Goal: Information Seeking & Learning: Check status

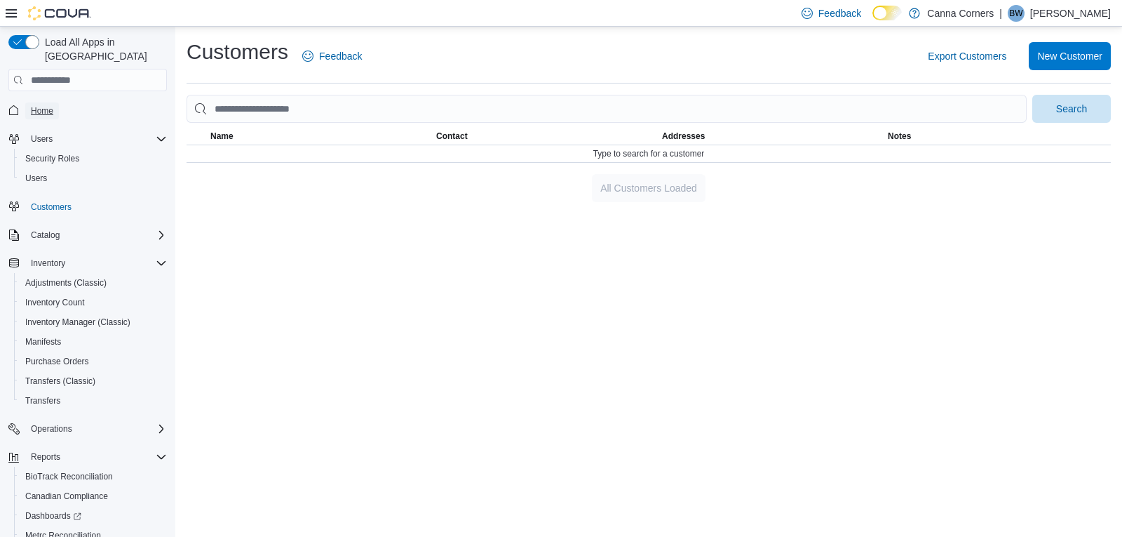
click at [43, 102] on span "Home" at bounding box center [42, 110] width 22 height 17
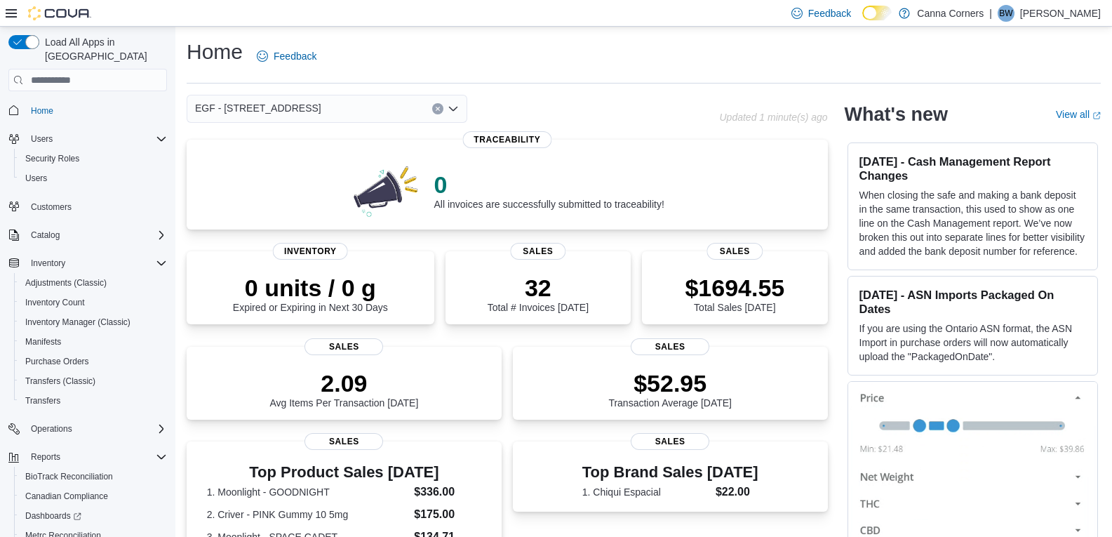
click at [453, 108] on icon "Open list of options" at bounding box center [453, 108] width 11 height 11
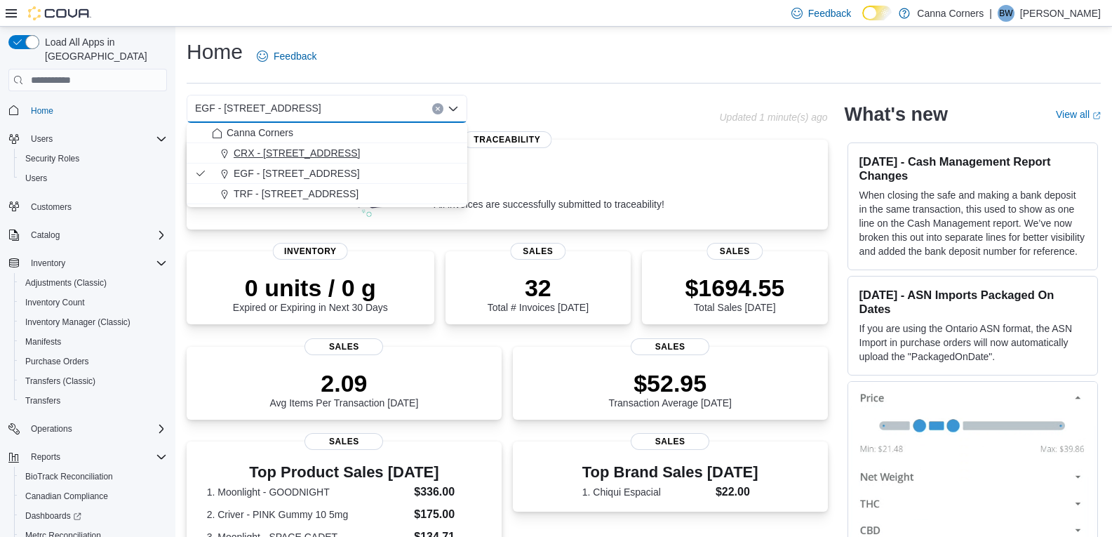
click at [358, 155] on div "CRX - [STREET_ADDRESS]" at bounding box center [335, 153] width 247 height 14
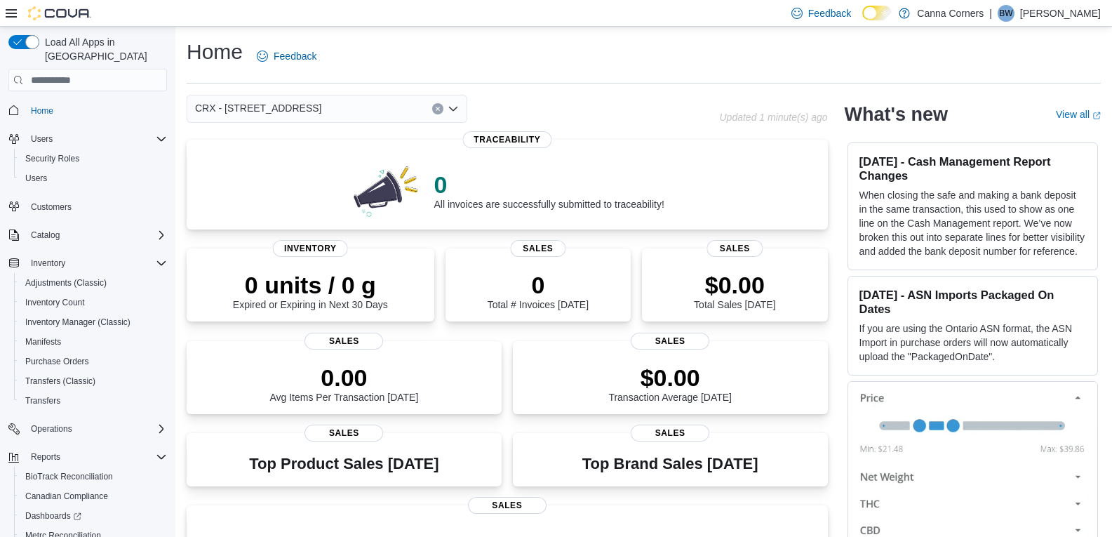
click at [455, 112] on icon "Open list of options" at bounding box center [453, 108] width 11 height 11
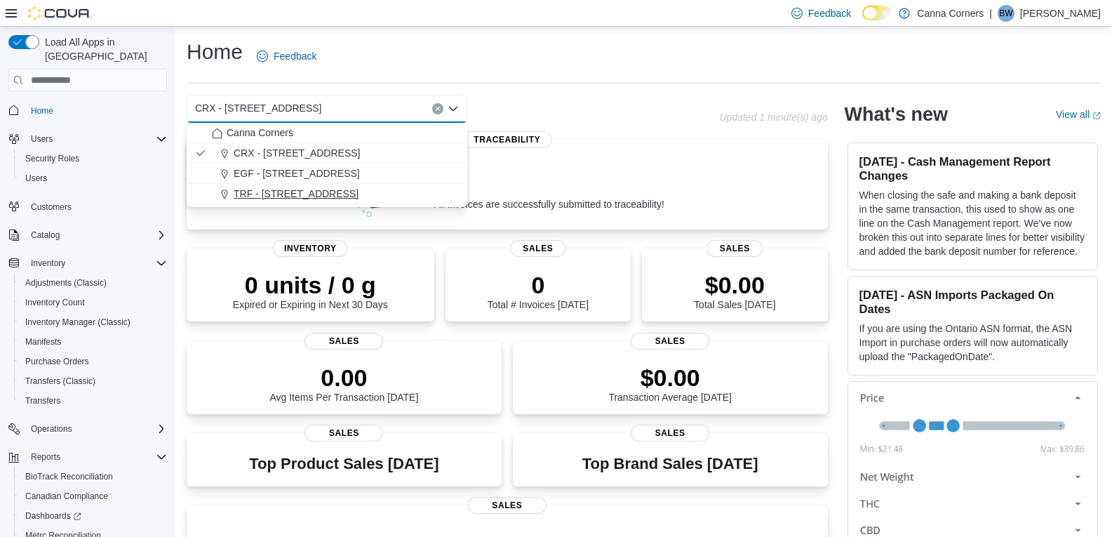
click at [394, 199] on div "TRF - [STREET_ADDRESS]" at bounding box center [335, 194] width 247 height 14
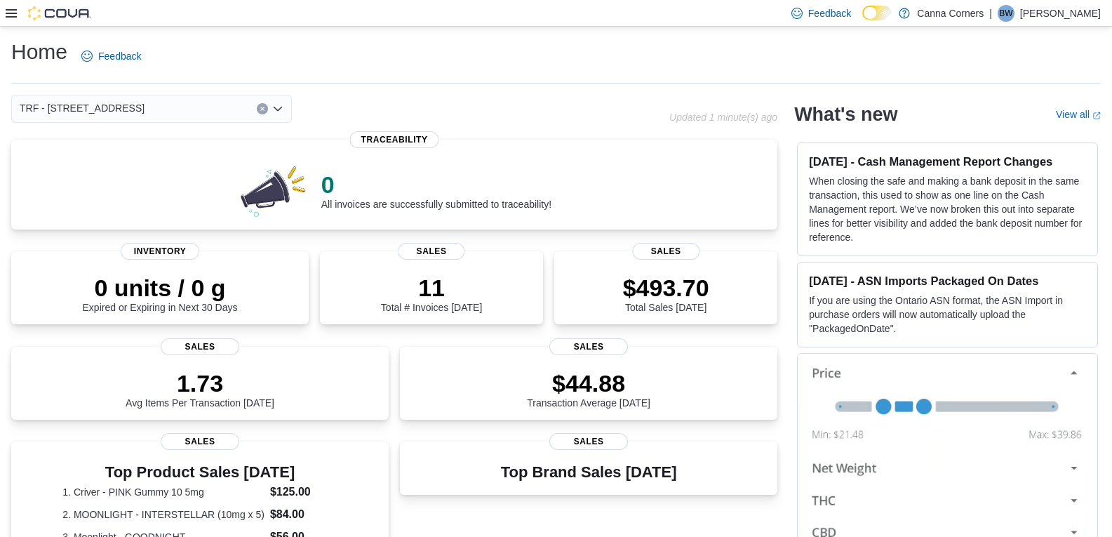
click at [276, 112] on icon "Open list of options" at bounding box center [277, 108] width 11 height 11
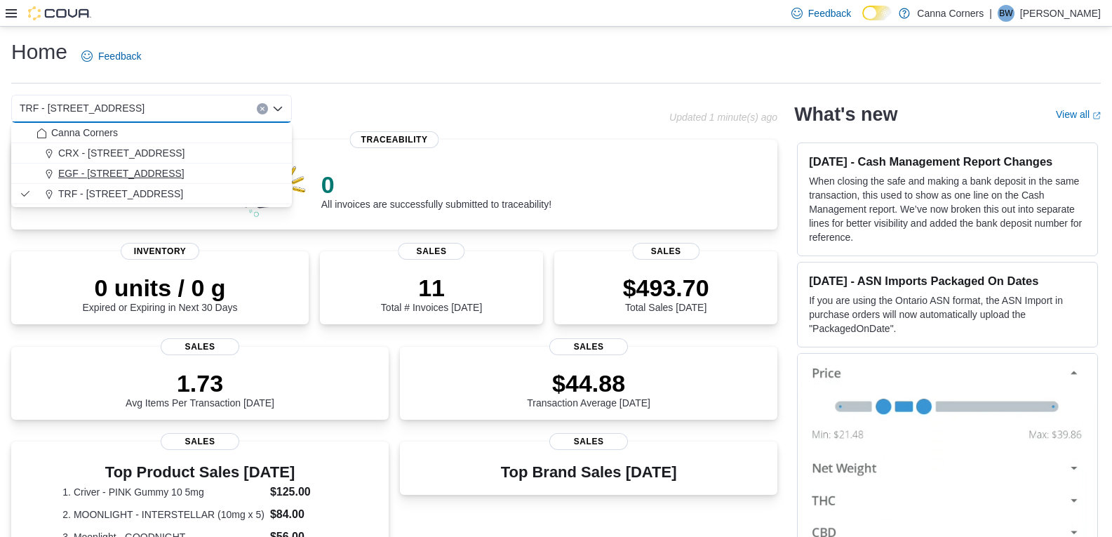
click at [203, 166] on button "EGF - [STREET_ADDRESS]" at bounding box center [151, 173] width 281 height 20
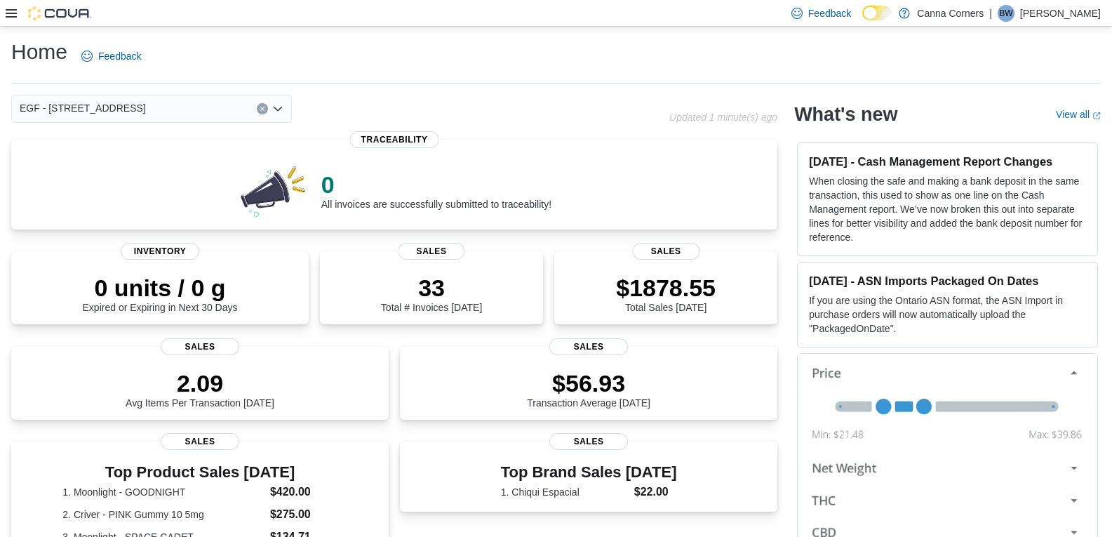
click at [280, 107] on icon "Open list of options" at bounding box center [277, 108] width 11 height 11
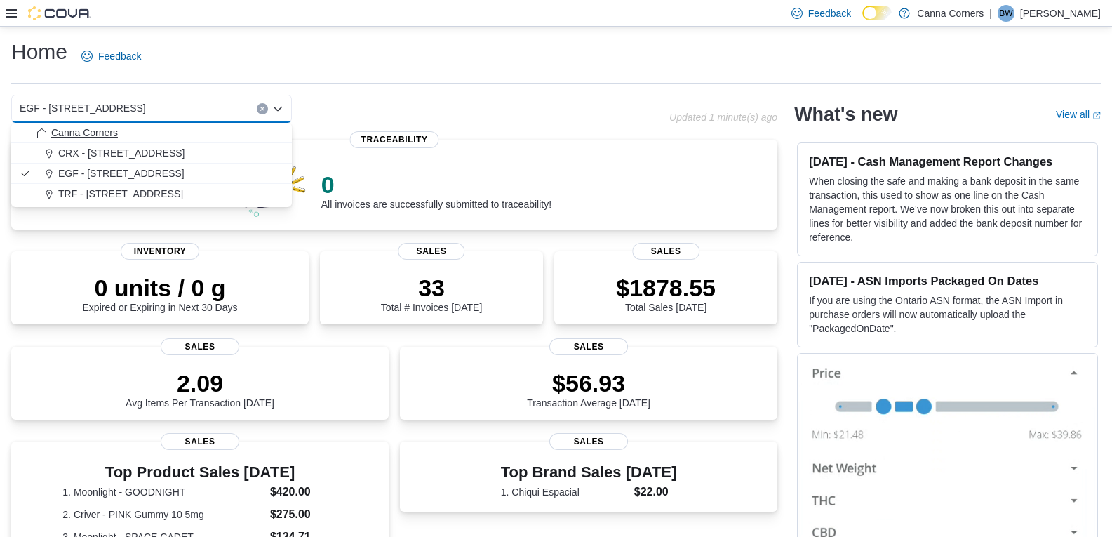
click at [233, 128] on div "Canna Corners" at bounding box center [159, 133] width 247 height 14
click at [114, 202] on button "TRF - [STREET_ADDRESS]" at bounding box center [151, 194] width 281 height 20
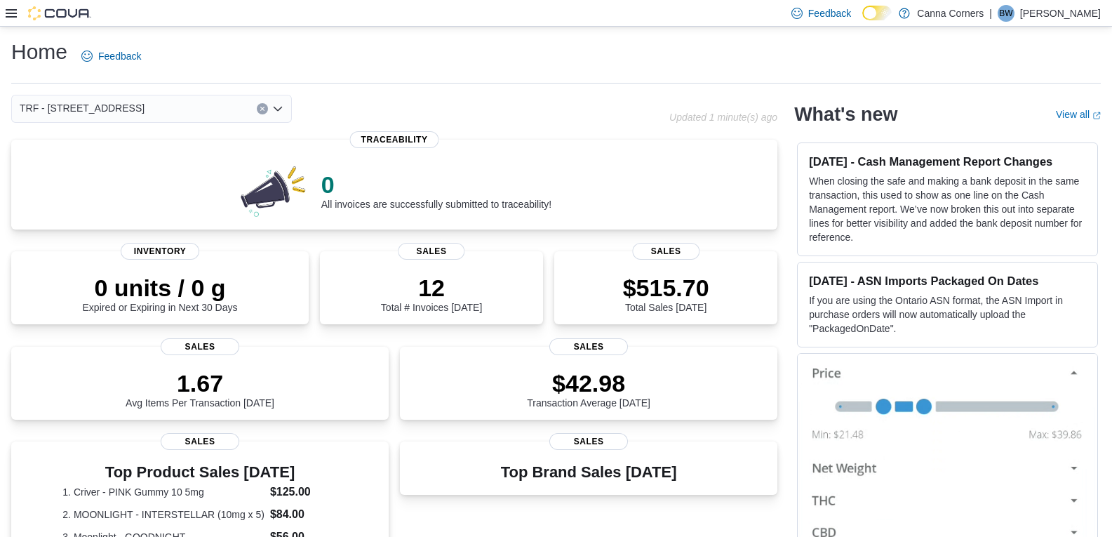
click at [283, 111] on icon "Open list of options" at bounding box center [277, 108] width 11 height 11
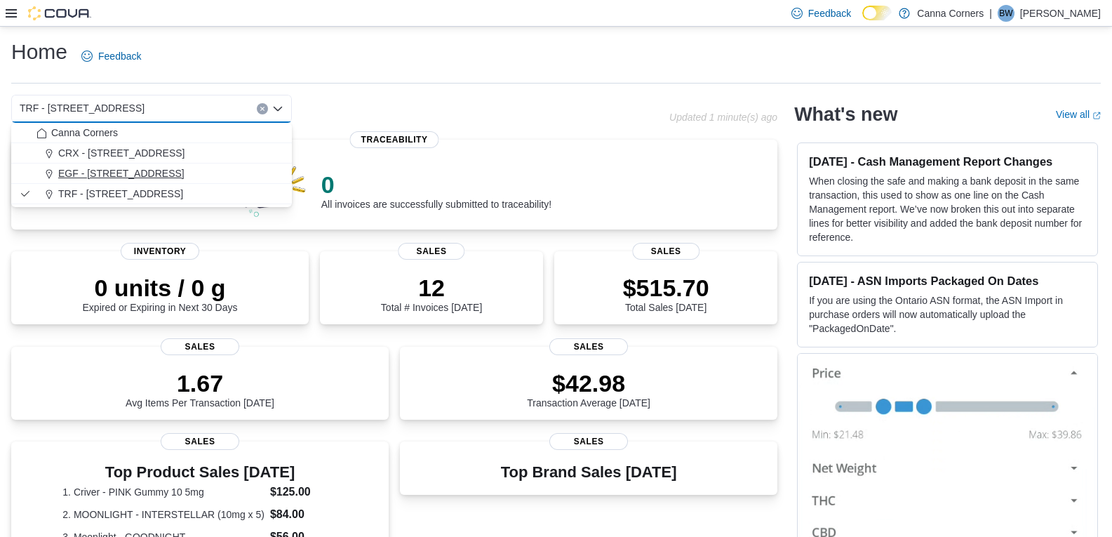
click at [229, 167] on div "EGF - [STREET_ADDRESS]" at bounding box center [159, 173] width 247 height 14
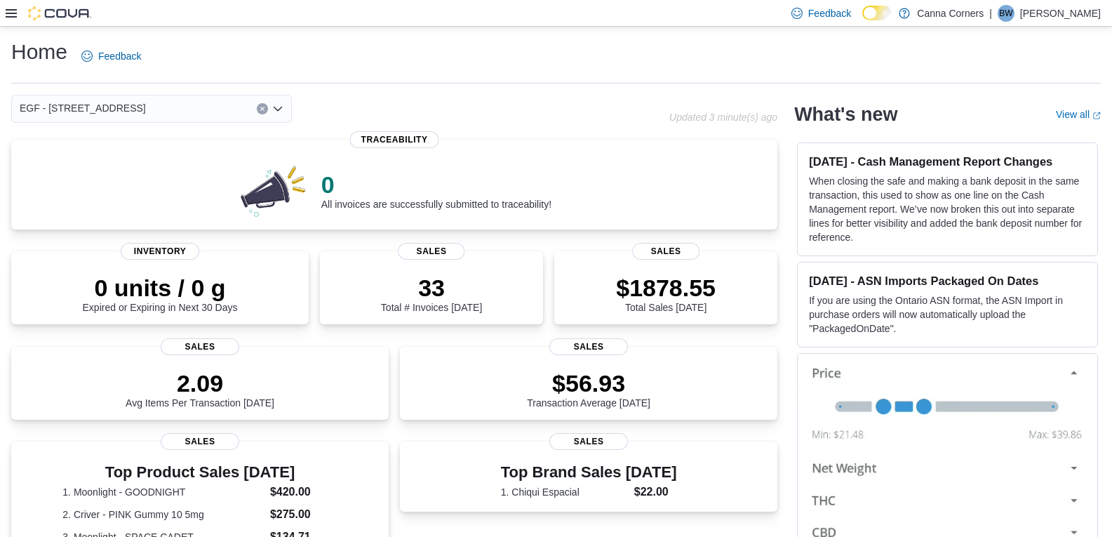
click at [285, 107] on div "EGF - [STREET_ADDRESS] Selected. EGF - [STREET_ADDRESS] Press Backspace to dele…" at bounding box center [151, 109] width 281 height 28
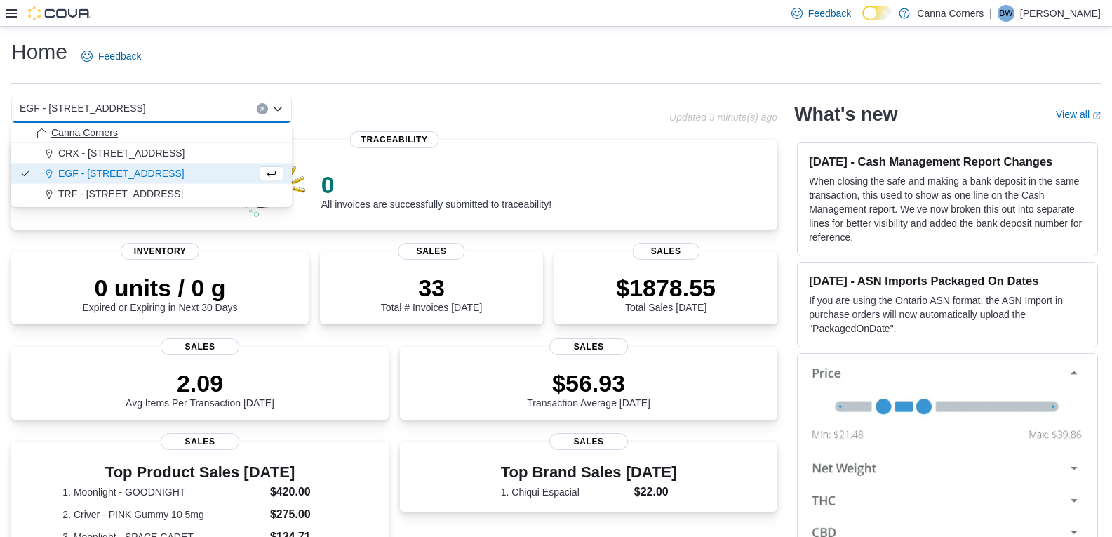
click at [226, 135] on div "Canna Corners" at bounding box center [159, 133] width 247 height 14
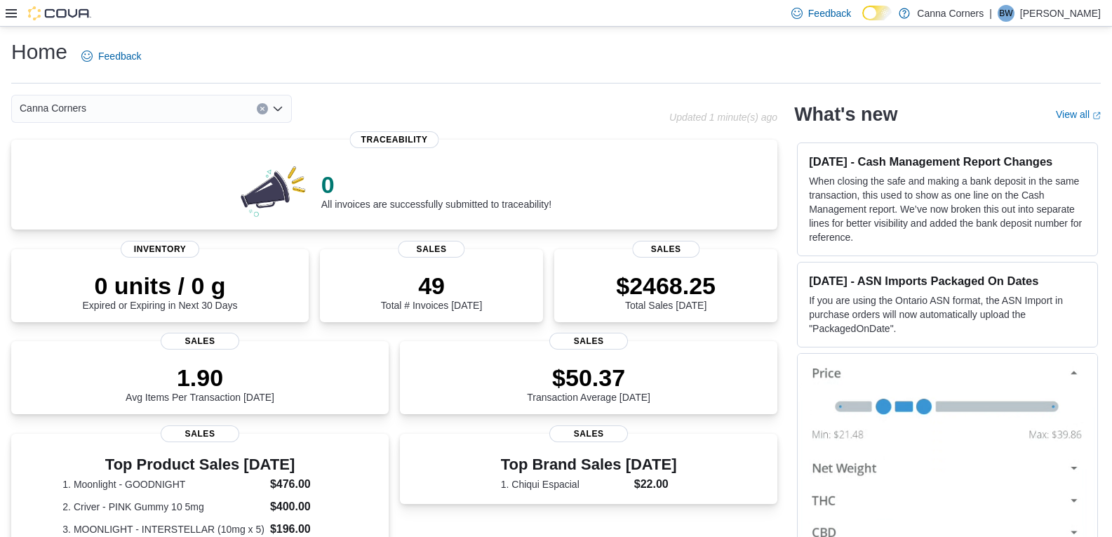
click at [275, 114] on icon "Open list of options" at bounding box center [277, 108] width 11 height 11
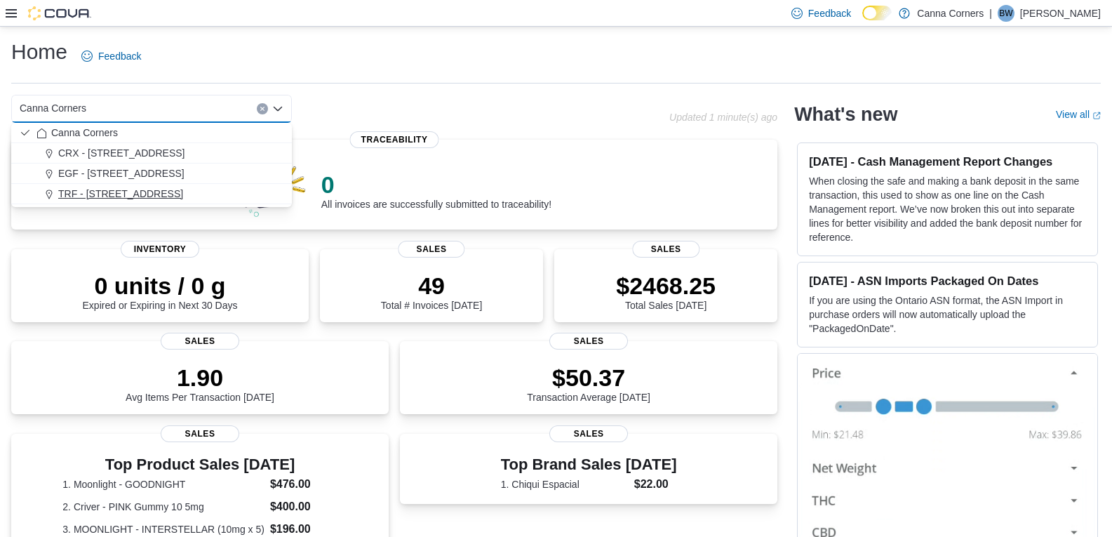
click at [194, 190] on div "TRF - [STREET_ADDRESS]" at bounding box center [159, 194] width 247 height 14
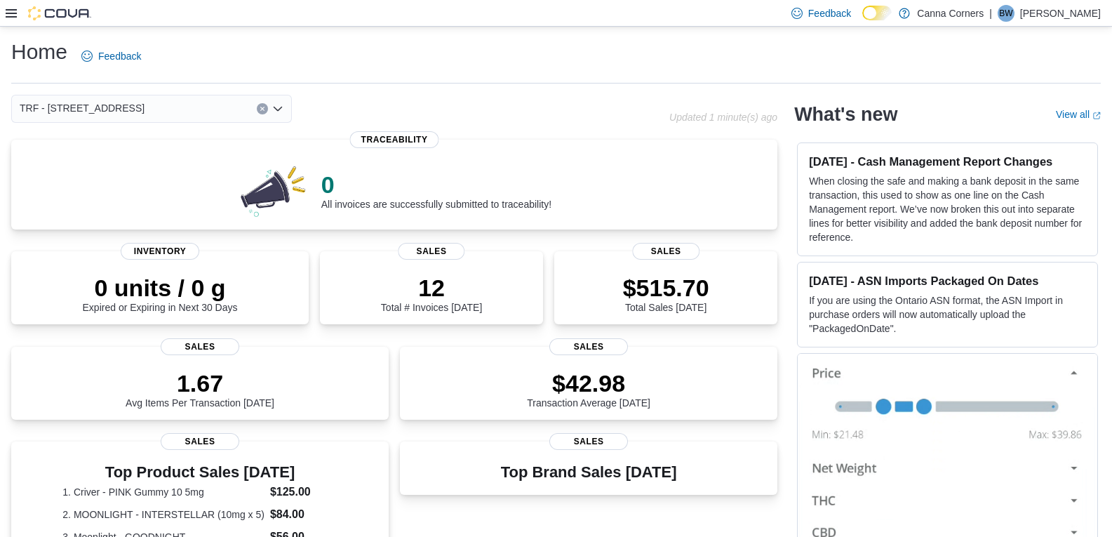
click at [285, 102] on div "TRF - [STREET_ADDRESS] Selected. TRF - [STREET_ADDRESS] Press Backspace to dele…" at bounding box center [151, 109] width 281 height 28
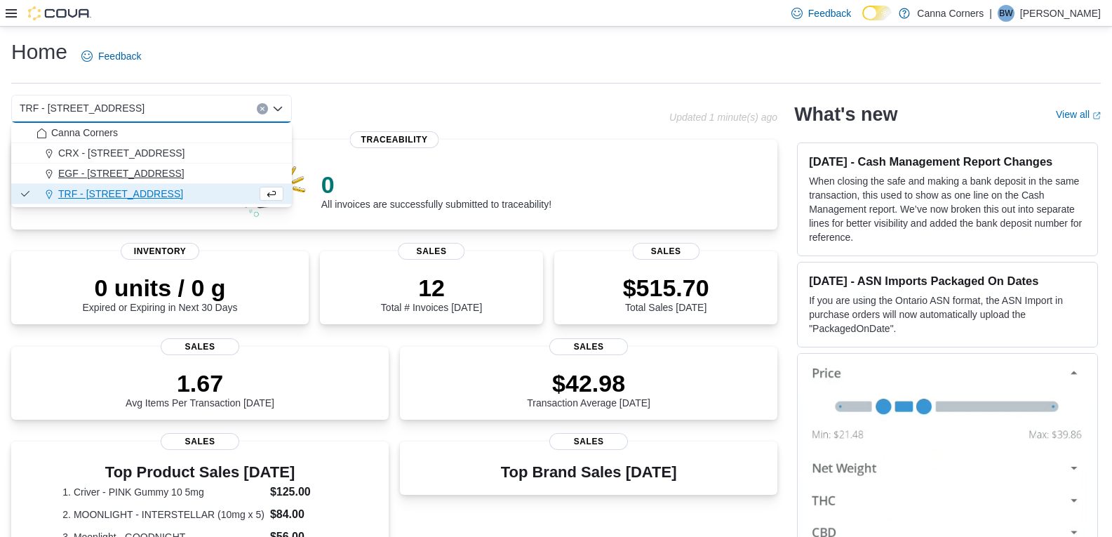
click at [187, 177] on div "EGF - [STREET_ADDRESS]" at bounding box center [159, 173] width 247 height 14
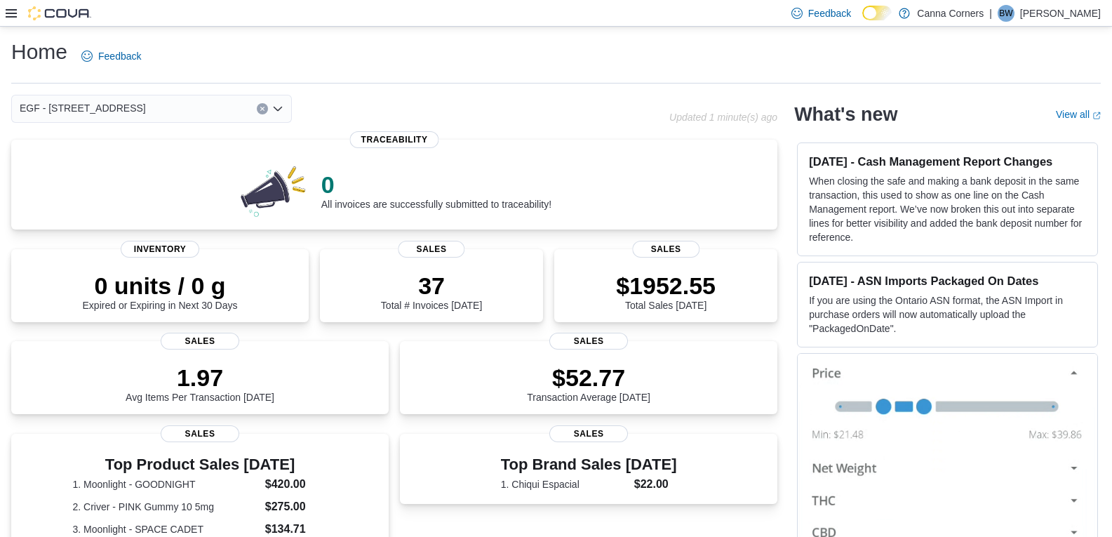
click at [278, 105] on icon "Open list of options" at bounding box center [277, 108] width 11 height 11
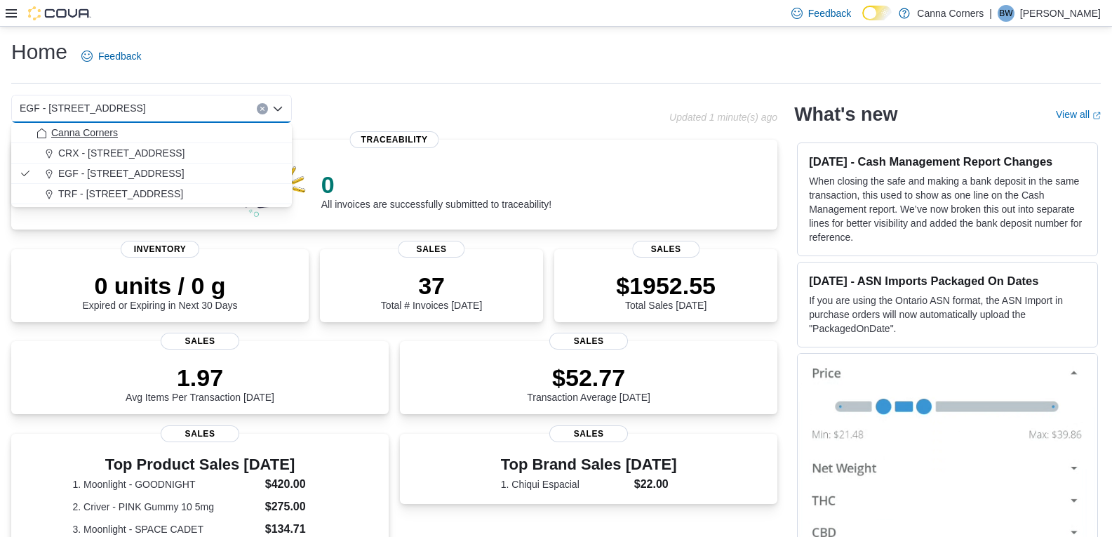
click at [248, 124] on button "Canna Corners" at bounding box center [151, 133] width 281 height 20
click at [166, 187] on div "TRF - [STREET_ADDRESS]" at bounding box center [159, 194] width 247 height 14
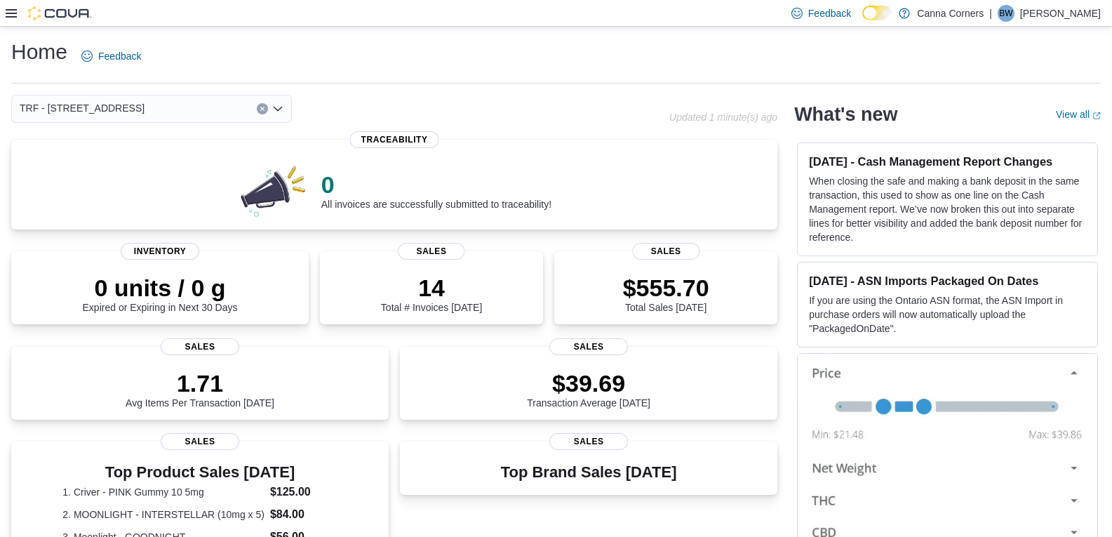
click at [283, 116] on div "TRF - [STREET_ADDRESS] Selected. TRF - [STREET_ADDRESS] Press Backspace to dele…" at bounding box center [151, 109] width 281 height 28
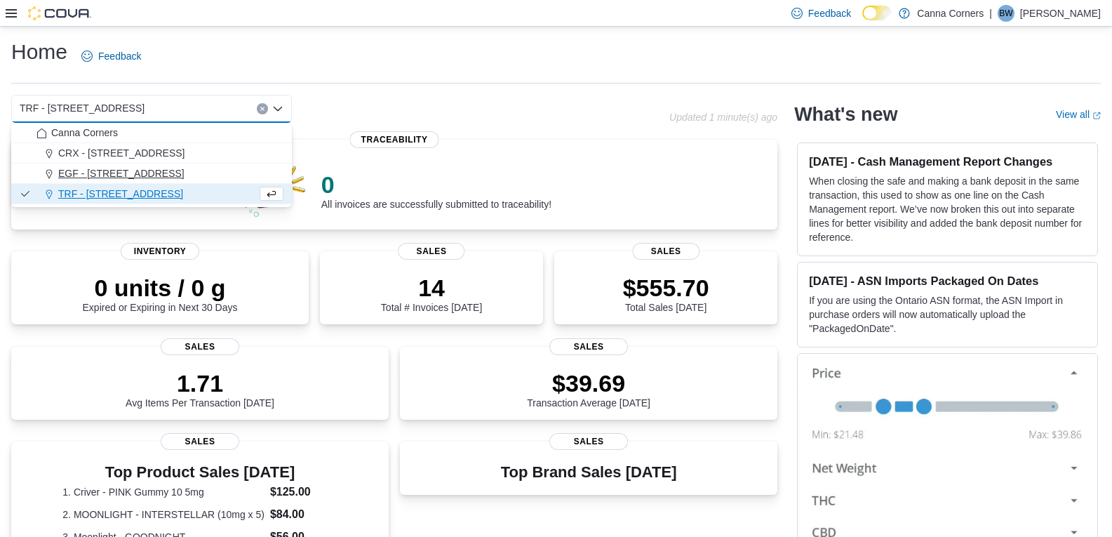
click at [220, 177] on div "EGF - [STREET_ADDRESS]" at bounding box center [159, 173] width 247 height 14
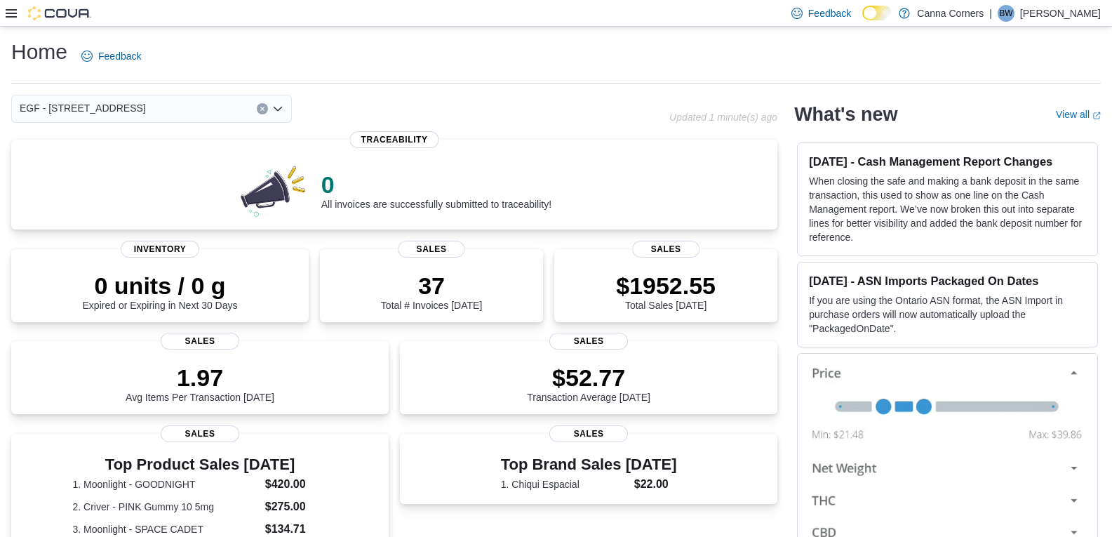
click at [279, 108] on icon "Open list of options" at bounding box center [277, 108] width 11 height 11
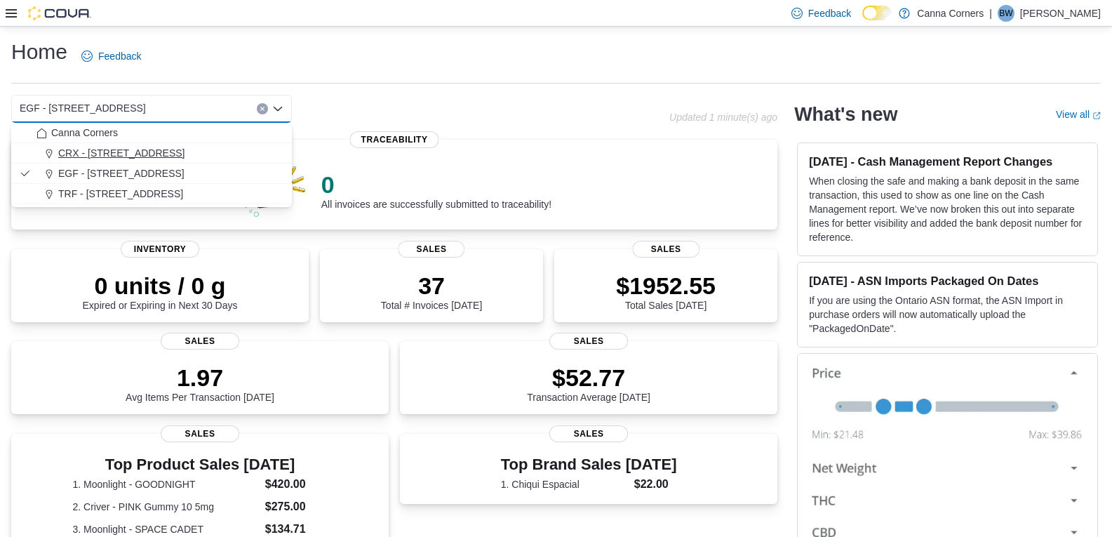
click at [203, 152] on div "CRX - [STREET_ADDRESS]" at bounding box center [159, 153] width 247 height 14
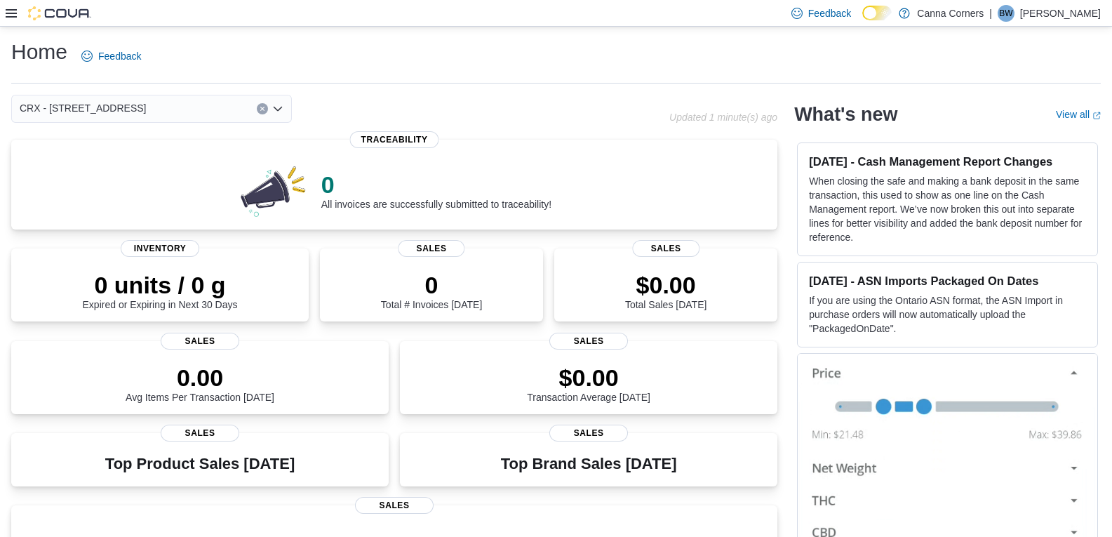
click at [283, 114] on icon "Open list of options" at bounding box center [277, 108] width 11 height 11
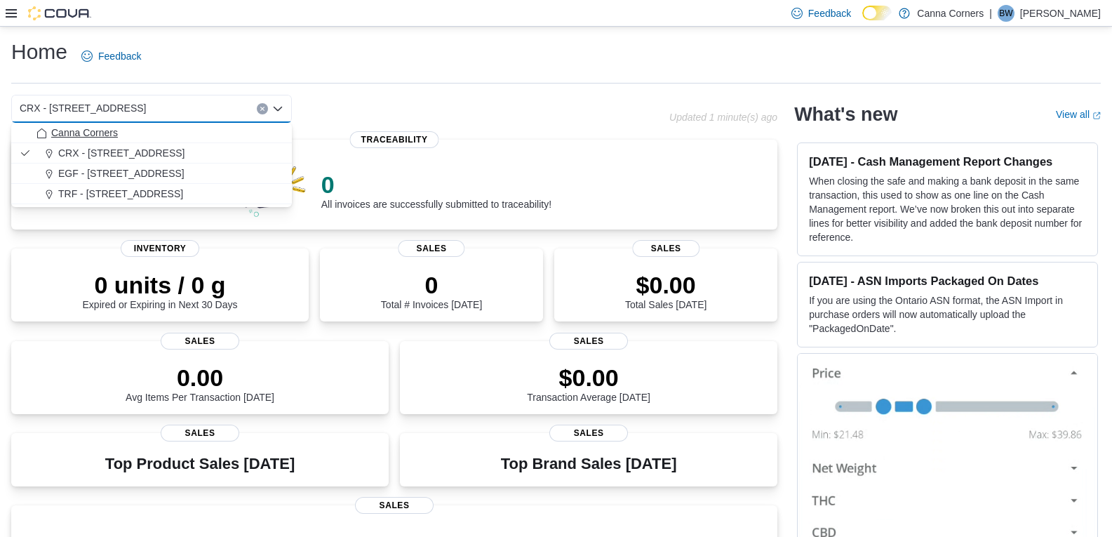
click at [202, 133] on div "Canna Corners" at bounding box center [159, 133] width 247 height 14
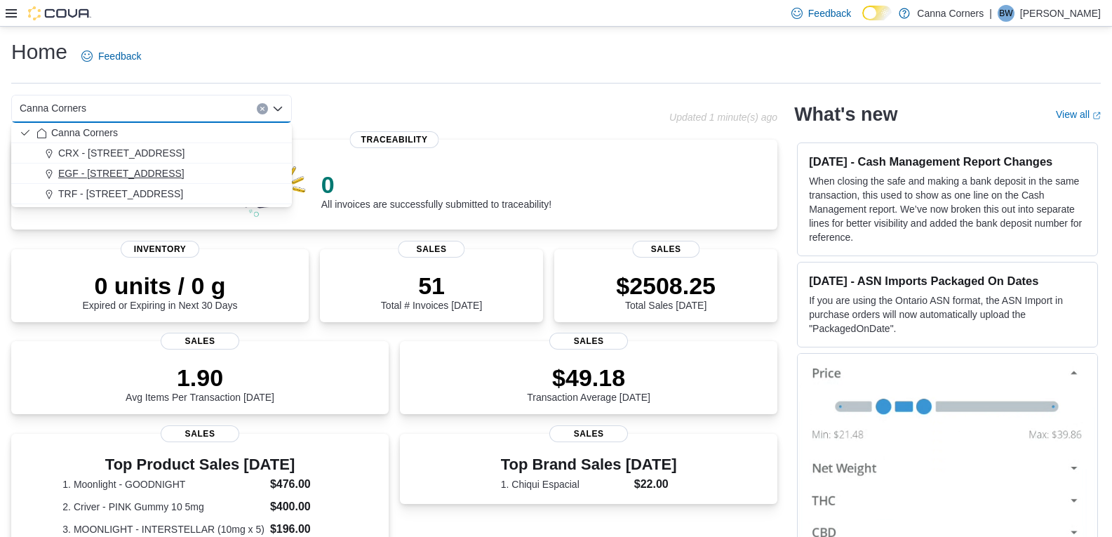
click at [83, 180] on span "EGF - [STREET_ADDRESS]" at bounding box center [121, 173] width 126 height 14
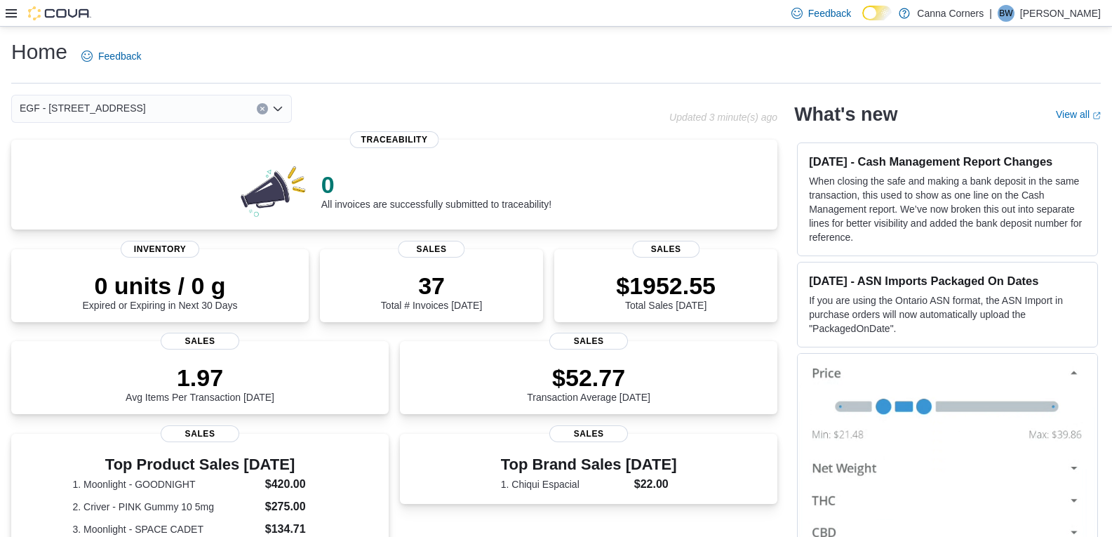
click at [281, 107] on icon "Open list of options" at bounding box center [278, 109] width 8 height 4
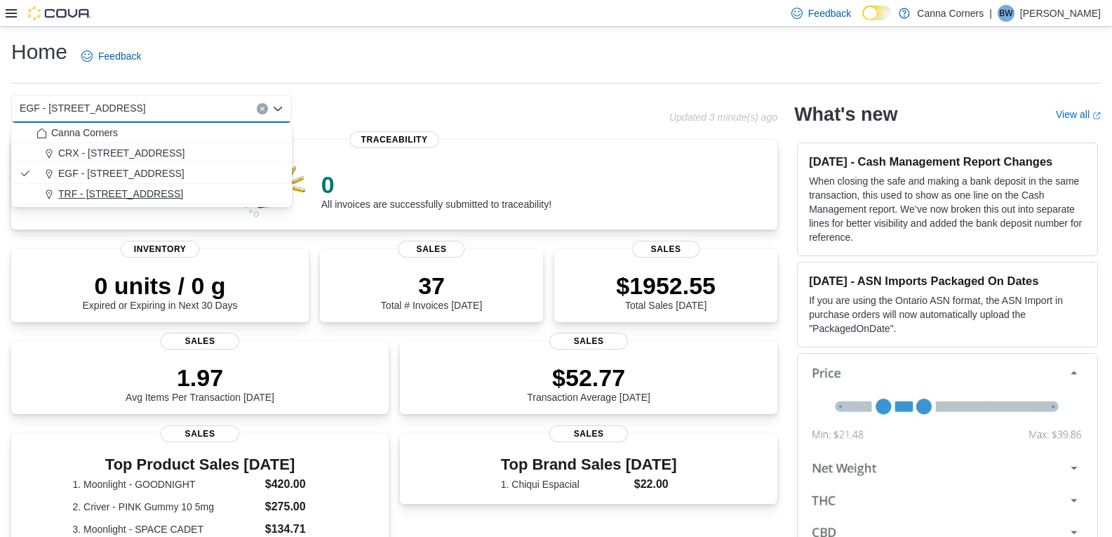
click at [185, 194] on div "TRF - [STREET_ADDRESS]" at bounding box center [159, 194] width 247 height 14
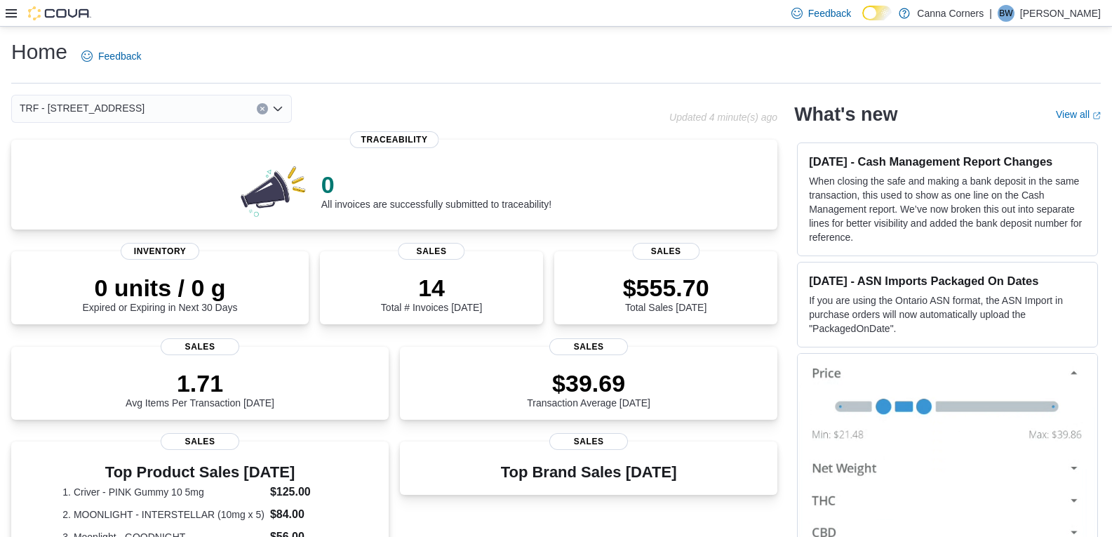
click at [282, 110] on icon "Open list of options" at bounding box center [277, 108] width 11 height 11
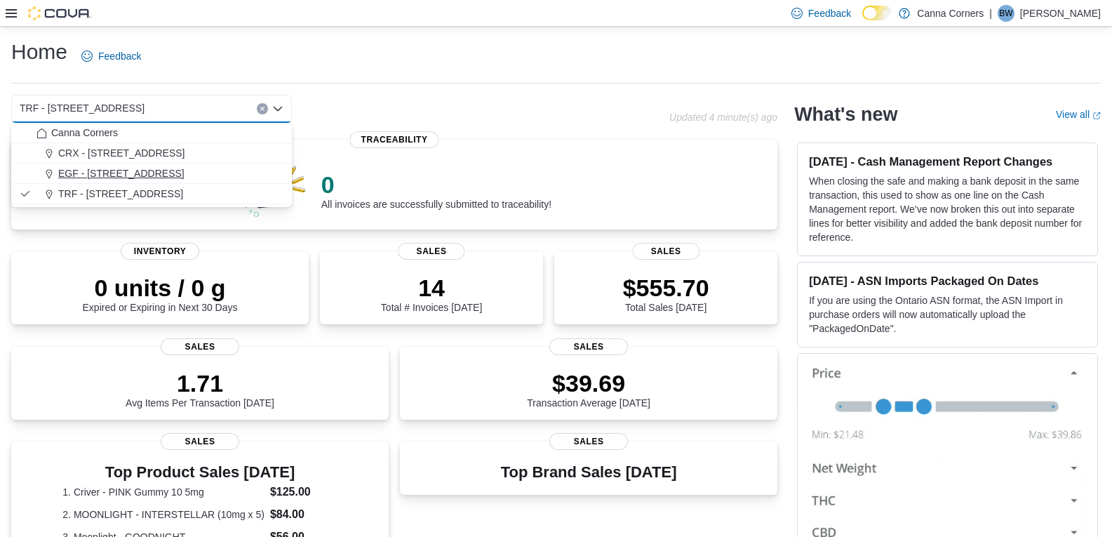
click at [213, 175] on div "EGF - [STREET_ADDRESS]" at bounding box center [159, 173] width 247 height 14
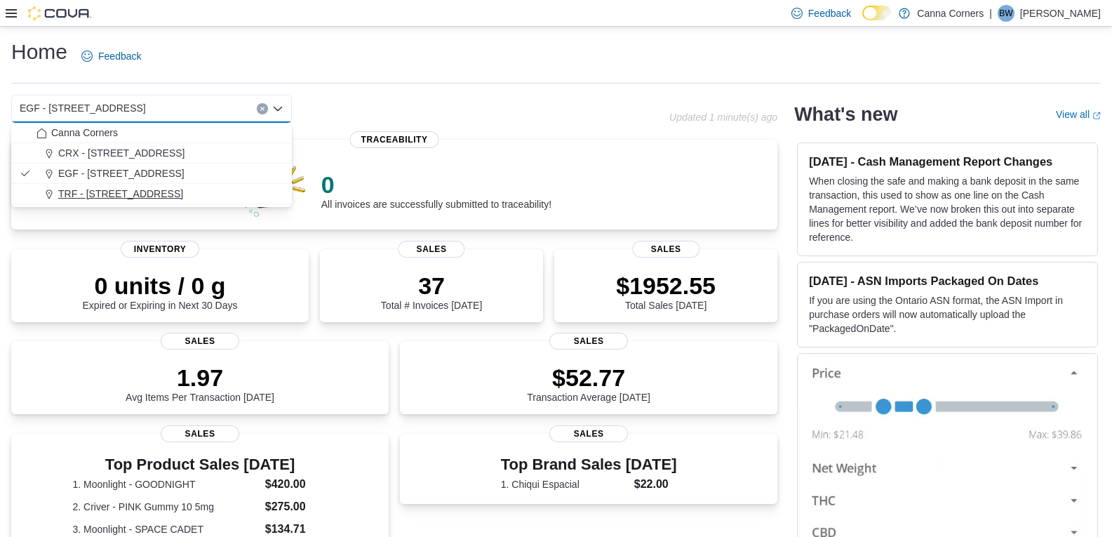
click at [94, 194] on span "TRF - [STREET_ADDRESS]" at bounding box center [120, 194] width 125 height 14
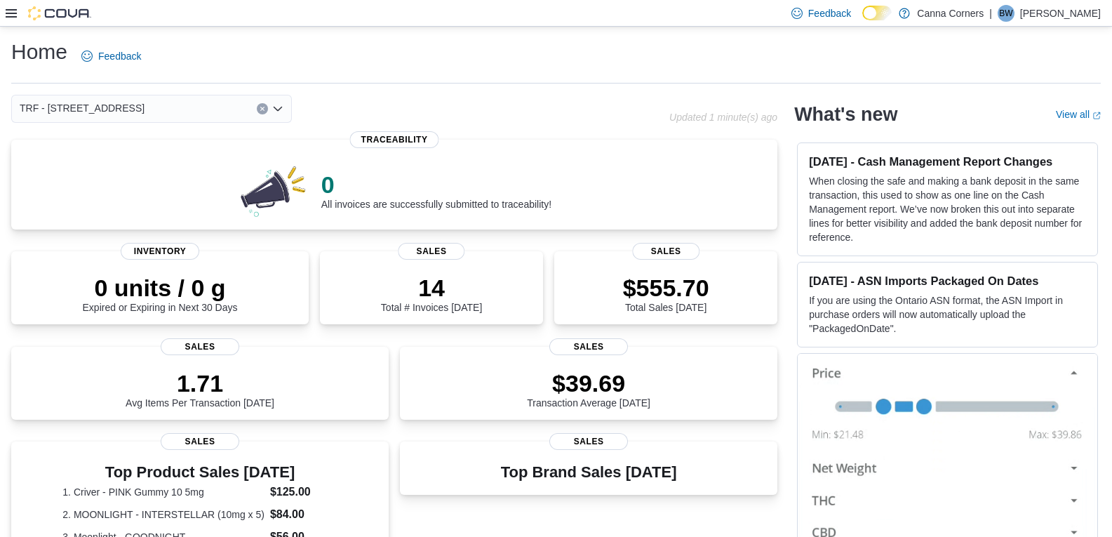
click at [282, 109] on icon "Open list of options" at bounding box center [277, 108] width 11 height 11
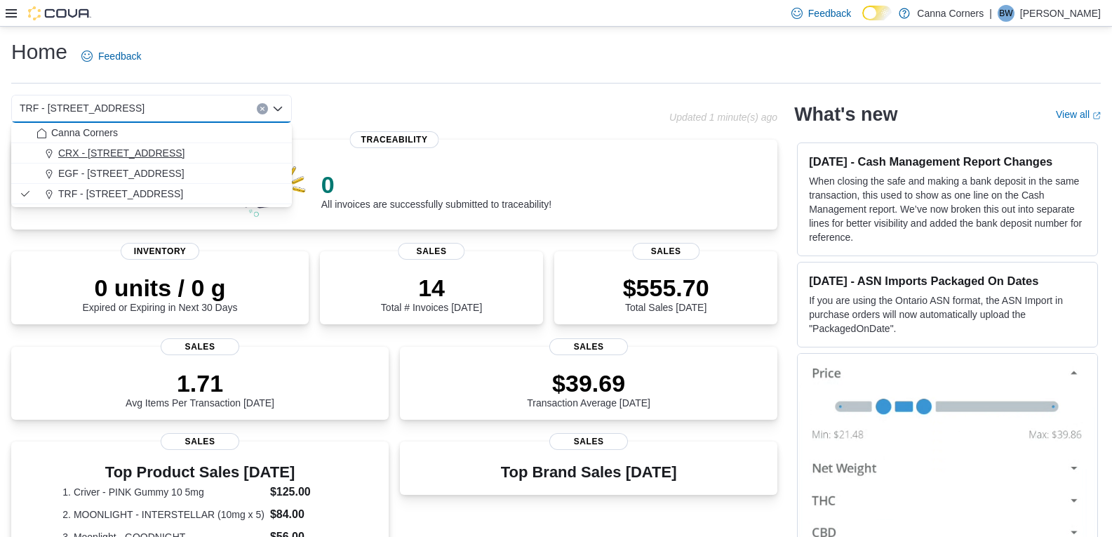
click at [163, 148] on span "CRX - [STREET_ADDRESS]" at bounding box center [121, 153] width 126 height 14
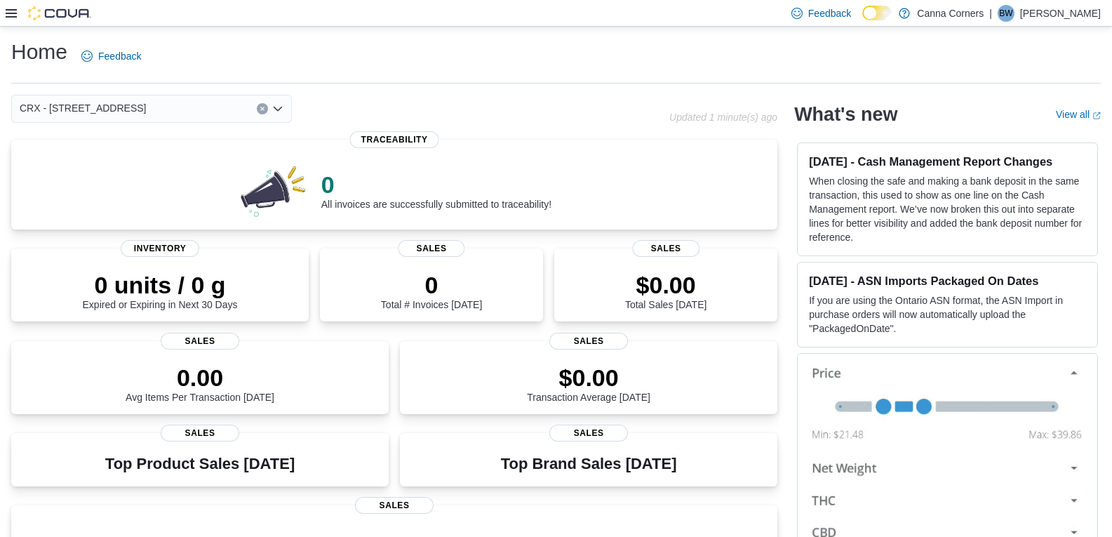
click at [283, 113] on div "CRX - [STREET_ADDRESS] Combo box. Selected. CRX - [STREET_ADDRESS]. Press Backs…" at bounding box center [151, 109] width 281 height 28
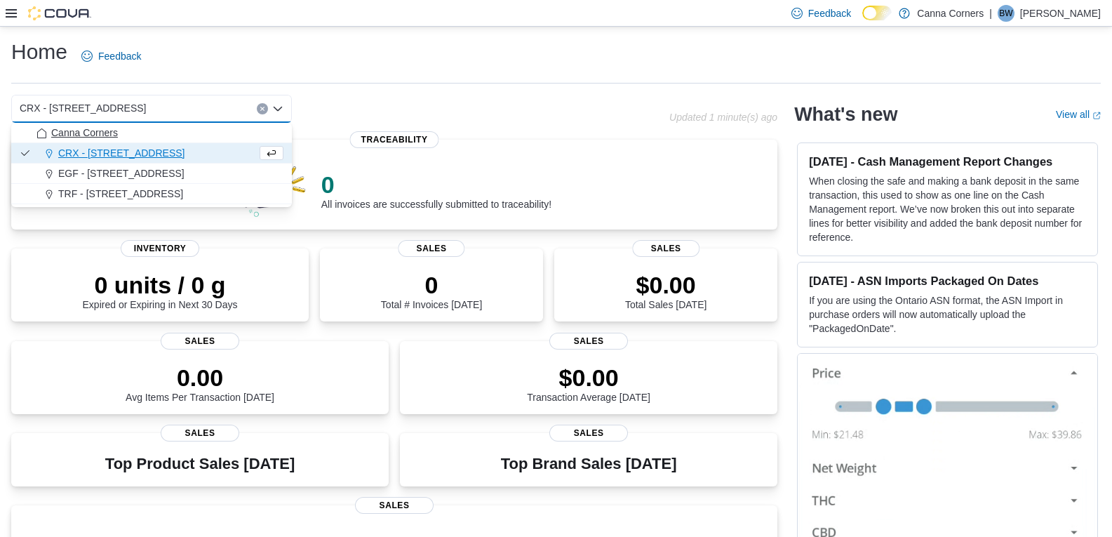
click at [186, 136] on div "Canna Corners" at bounding box center [159, 133] width 247 height 14
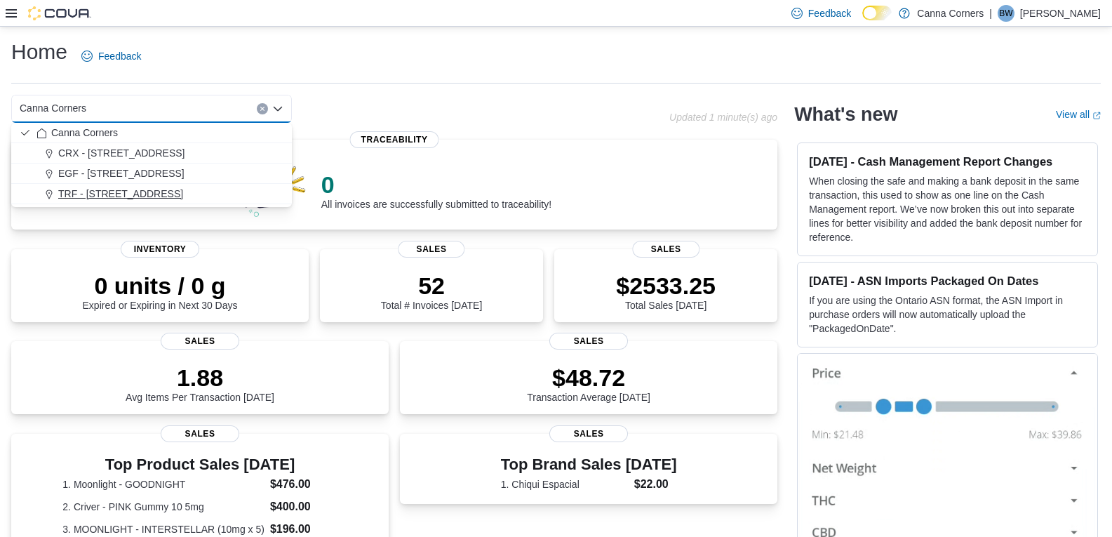
click at [112, 189] on span "TRF - [STREET_ADDRESS]" at bounding box center [120, 194] width 125 height 14
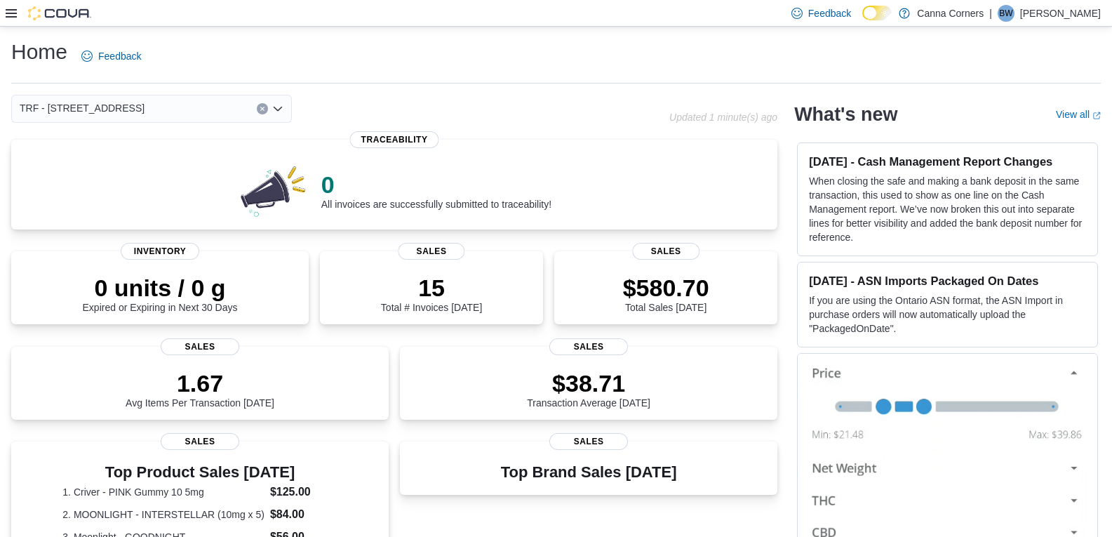
click at [279, 112] on icon "Open list of options" at bounding box center [277, 108] width 11 height 11
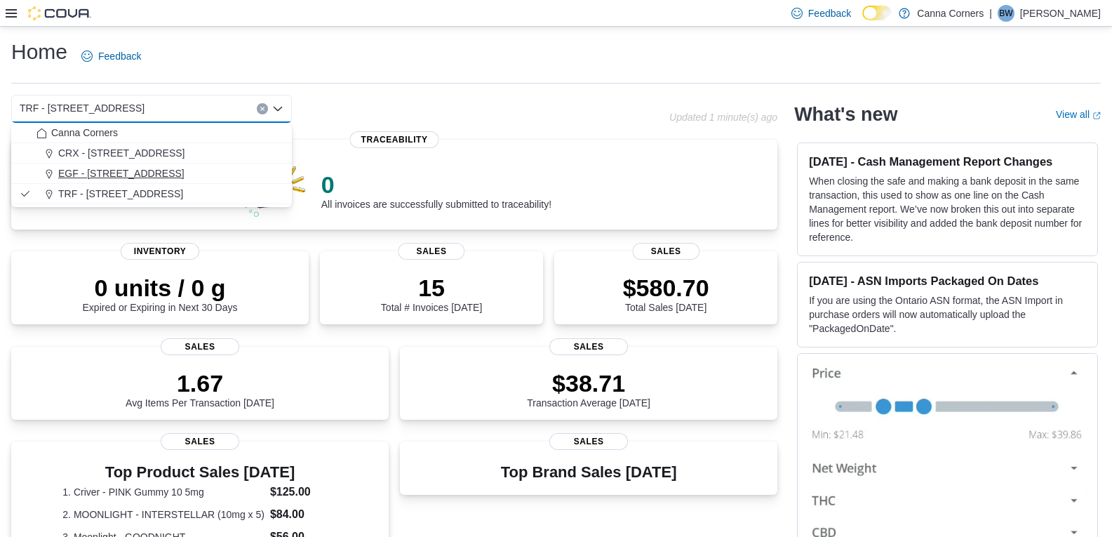
click at [202, 180] on div "EGF - [STREET_ADDRESS]" at bounding box center [159, 173] width 247 height 14
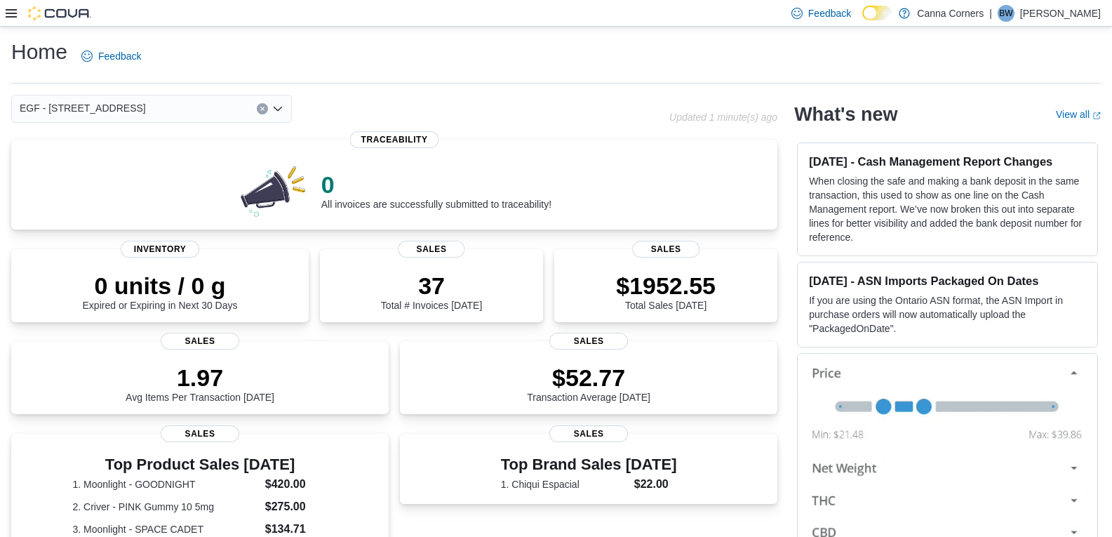
click at [281, 112] on icon "Open list of options" at bounding box center [277, 108] width 11 height 11
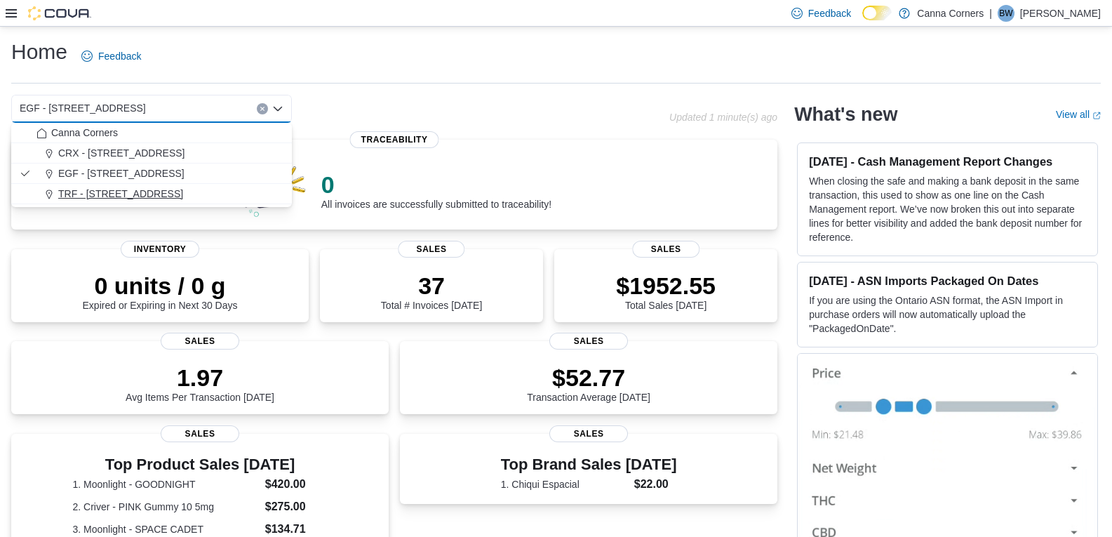
click at [142, 193] on span "TRF - [STREET_ADDRESS]" at bounding box center [120, 194] width 125 height 14
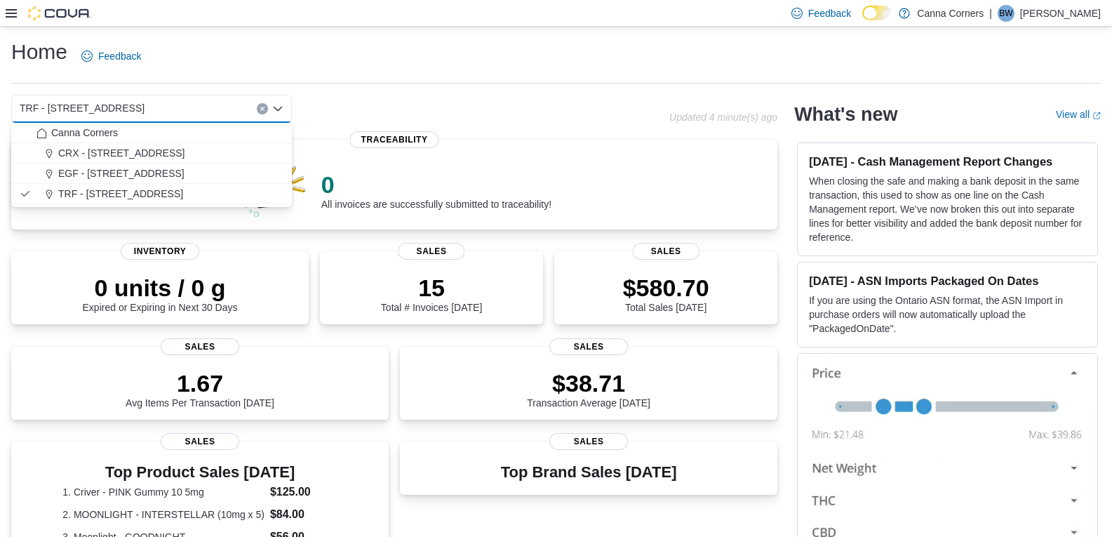
click at [6, 8] on icon at bounding box center [11, 13] width 11 height 11
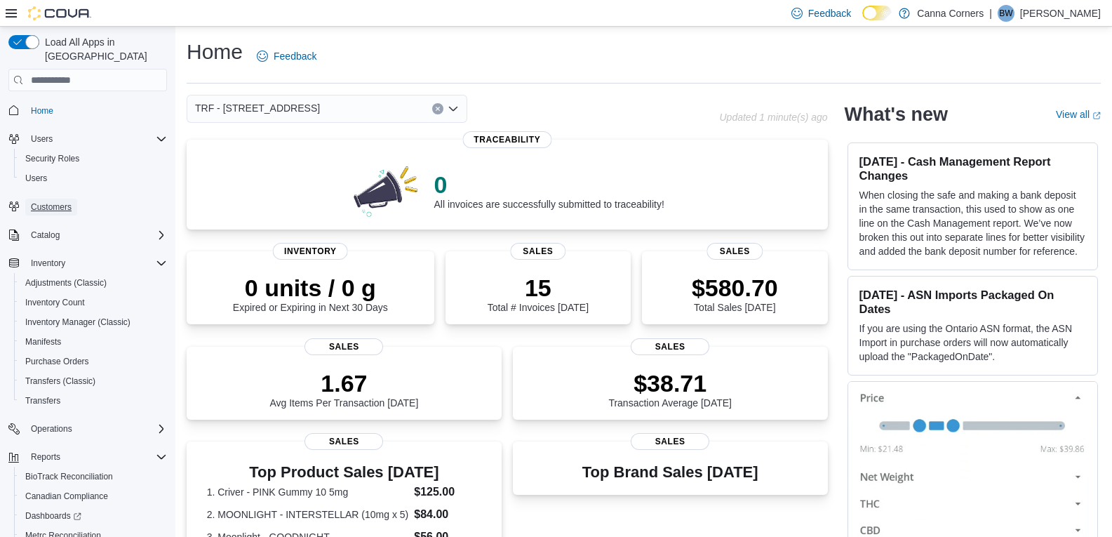
click at [63, 201] on span "Customers" at bounding box center [51, 206] width 41 height 11
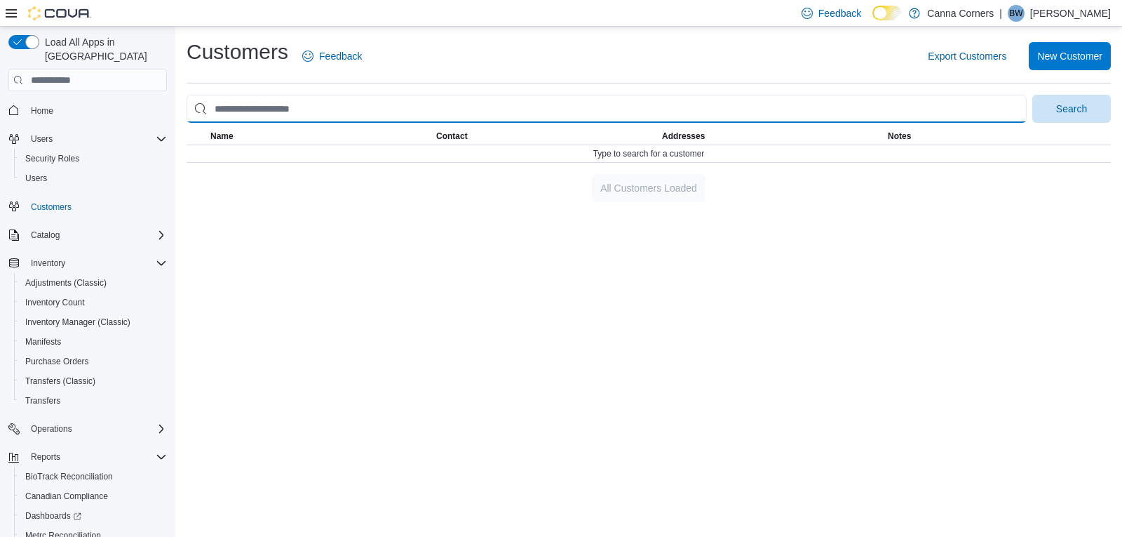
click at [306, 114] on input "search" at bounding box center [607, 109] width 840 height 28
type input "*******"
click at [1033, 95] on button "Search" at bounding box center [1072, 109] width 79 height 28
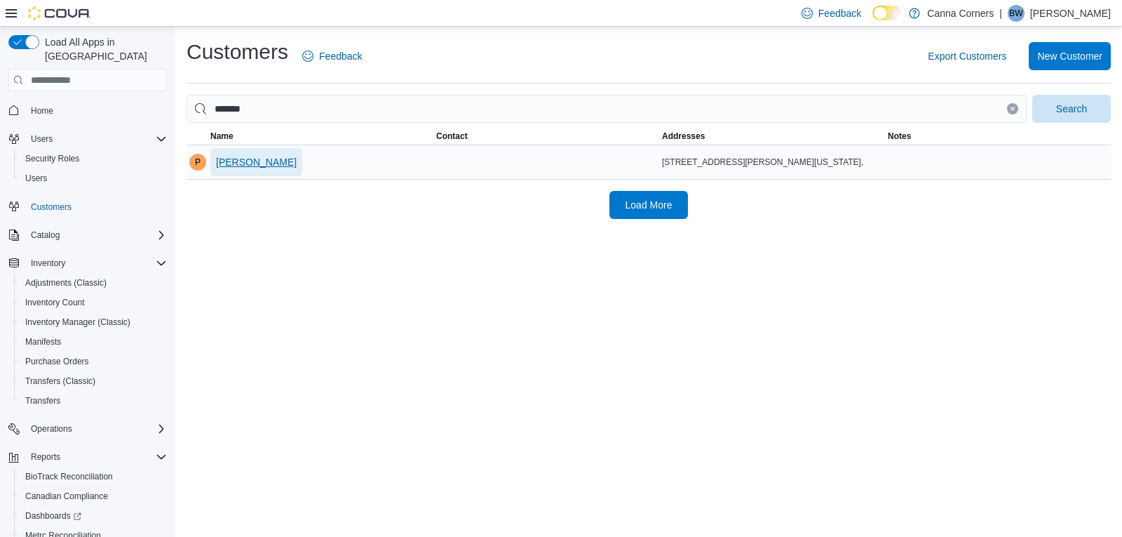
click at [285, 162] on span "[PERSON_NAME]" at bounding box center [256, 162] width 81 height 14
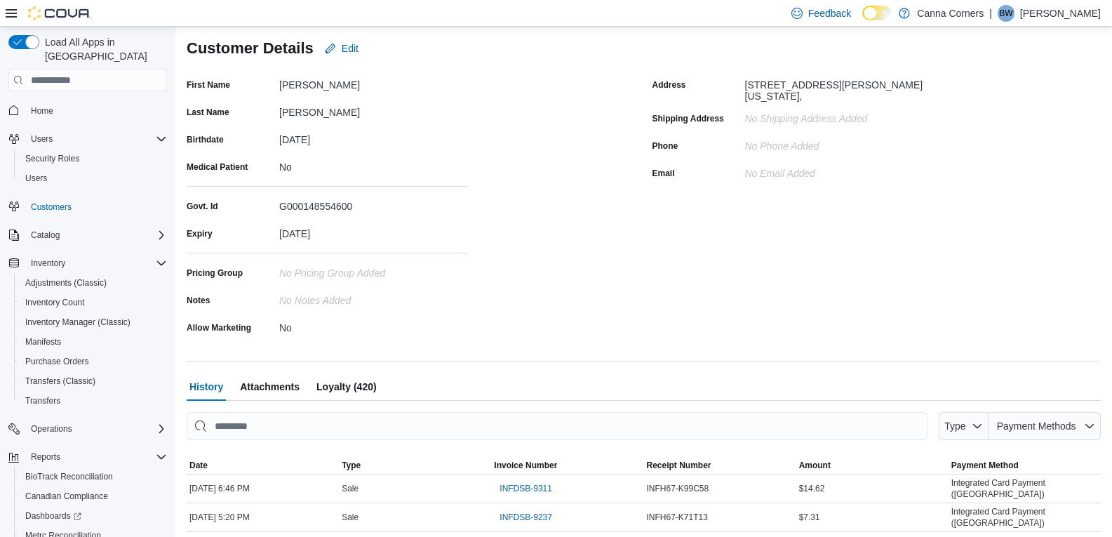
scroll to position [200, 0]
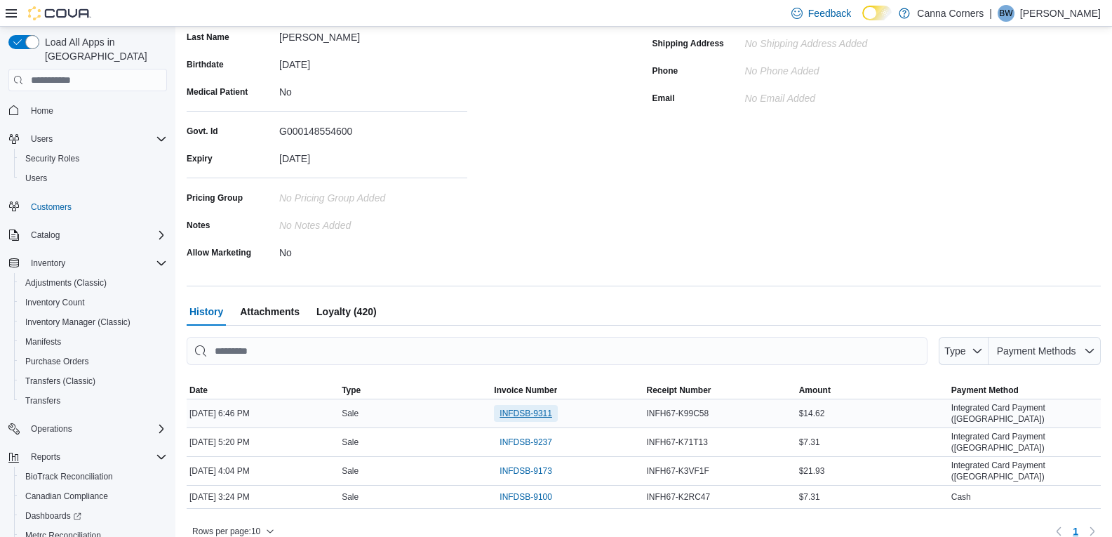
click at [548, 412] on span "INFDSB-9311" at bounding box center [526, 413] width 53 height 11
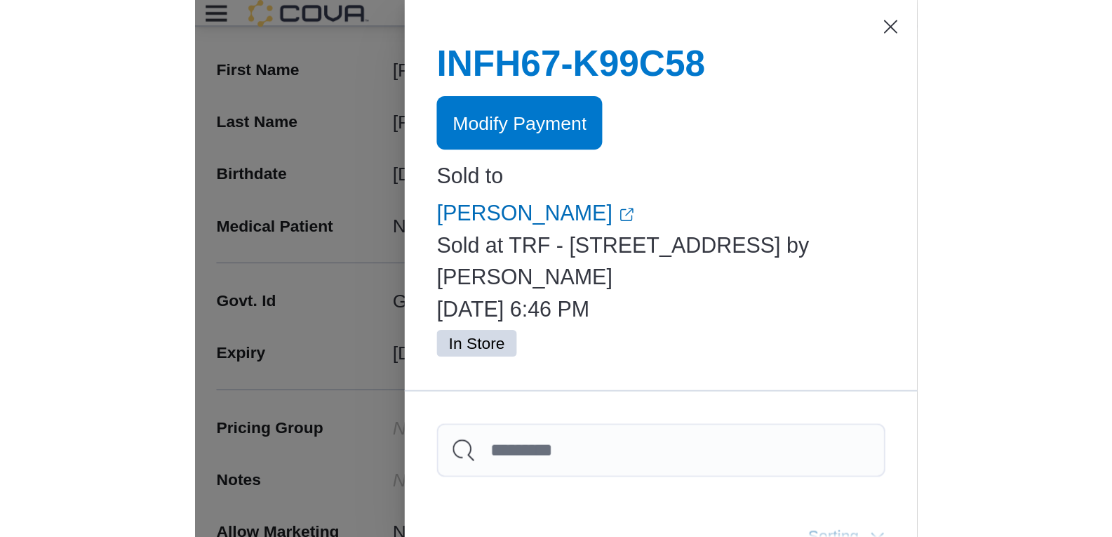
scroll to position [194, 0]
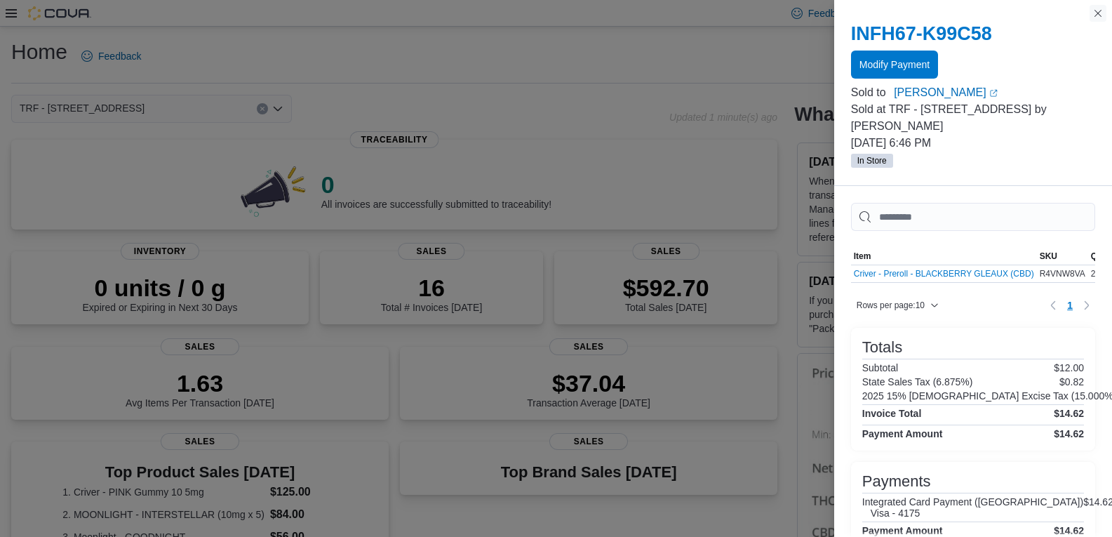
click at [1101, 10] on button "Close this dialog" at bounding box center [1098, 13] width 17 height 17
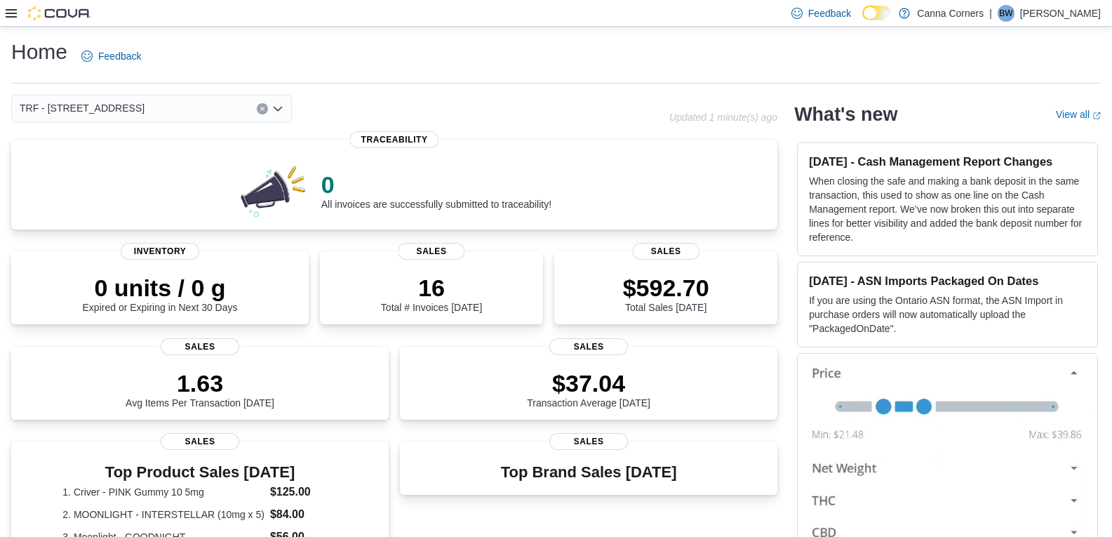
click at [283, 105] on div "TRF - [STREET_ADDRESS]" at bounding box center [151, 109] width 281 height 28
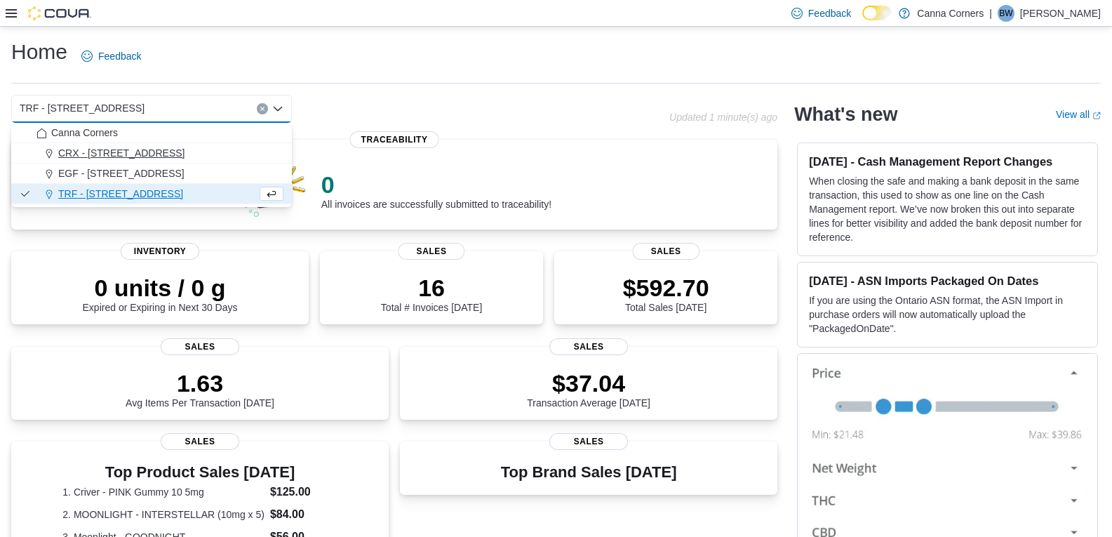
click at [200, 158] on div "CRX - [STREET_ADDRESS]" at bounding box center [159, 153] width 247 height 14
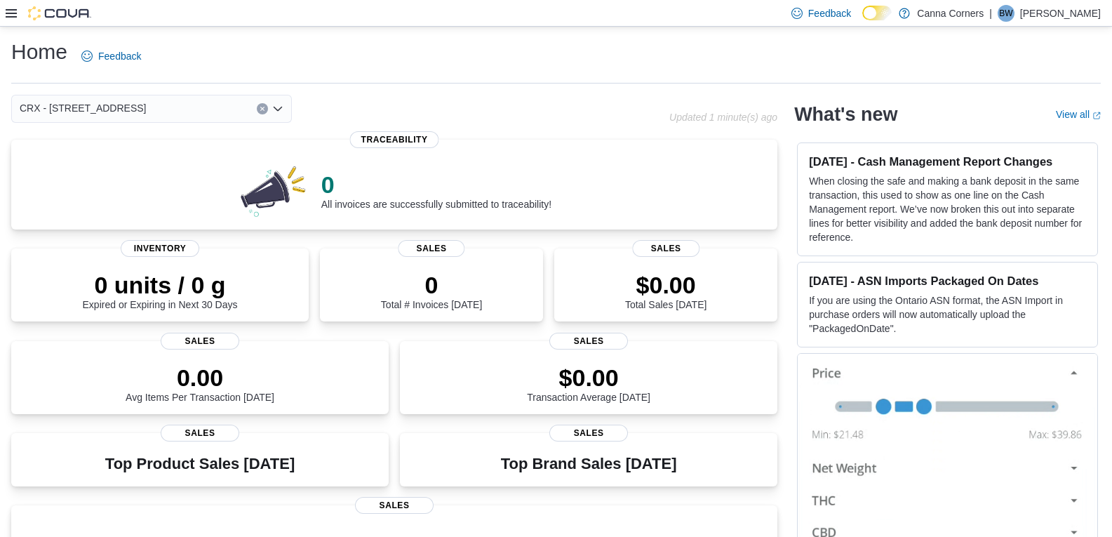
click at [281, 114] on icon "Open list of options" at bounding box center [277, 108] width 11 height 11
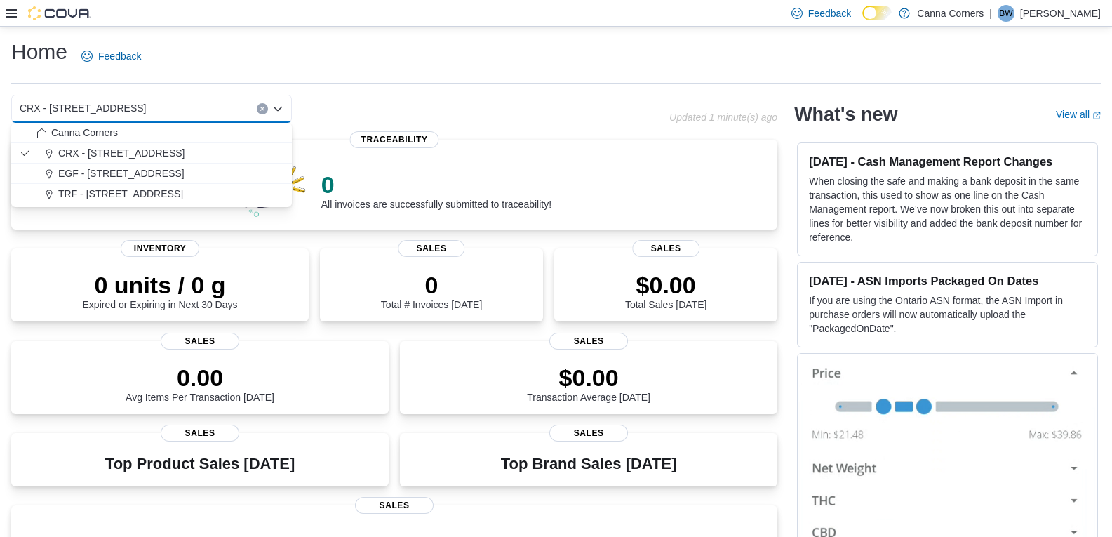
click at [232, 180] on div "EGF - [STREET_ADDRESS]" at bounding box center [159, 173] width 247 height 14
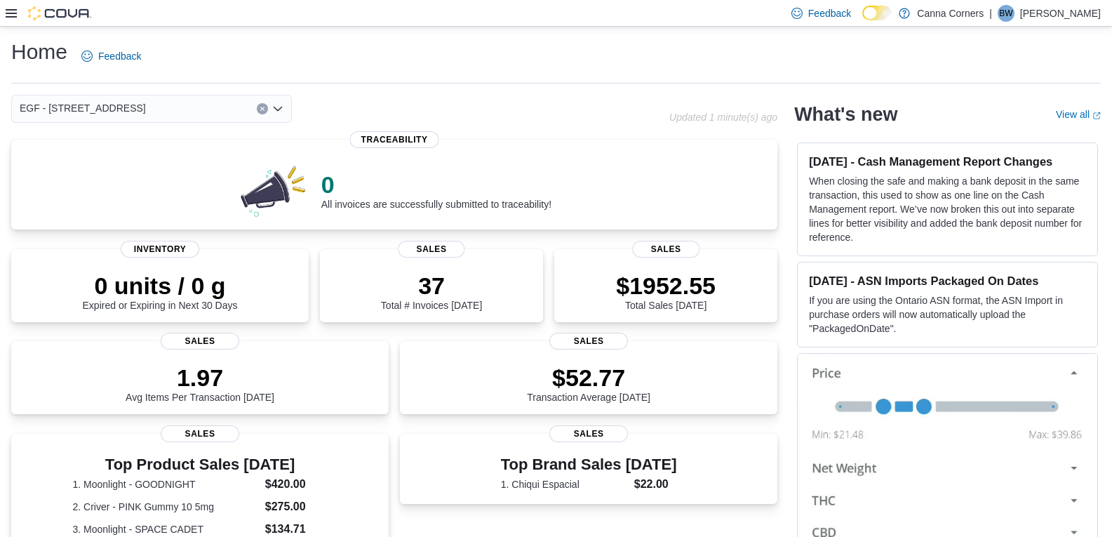
click at [283, 109] on div "EGF - [STREET_ADDRESS] Selected. EGF - [STREET_ADDRESS] Press Backspace to dele…" at bounding box center [151, 109] width 281 height 28
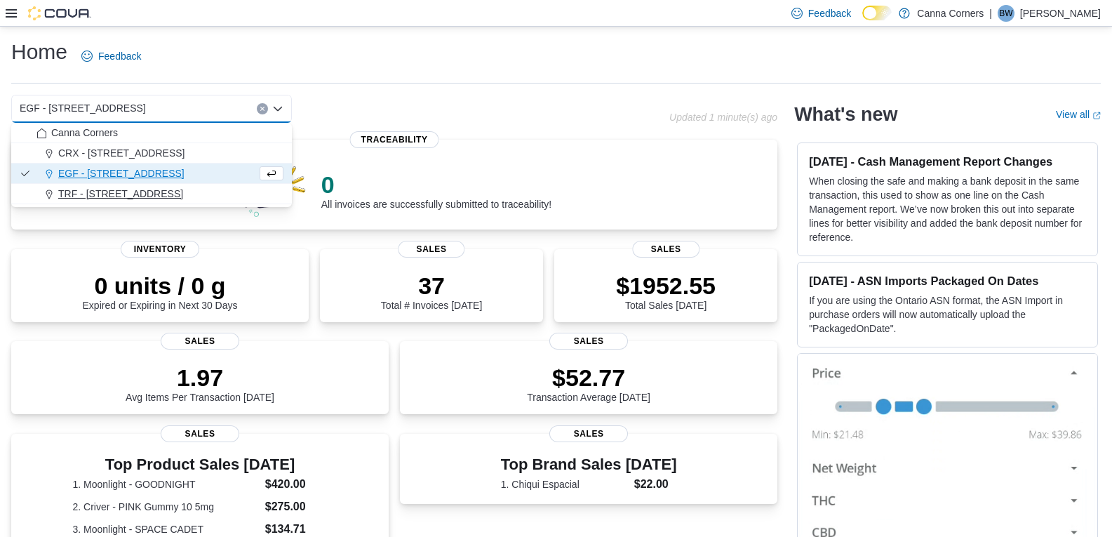
click at [212, 195] on div "TRF - [STREET_ADDRESS]" at bounding box center [159, 194] width 247 height 14
